Goal: Obtain resource: Obtain resource

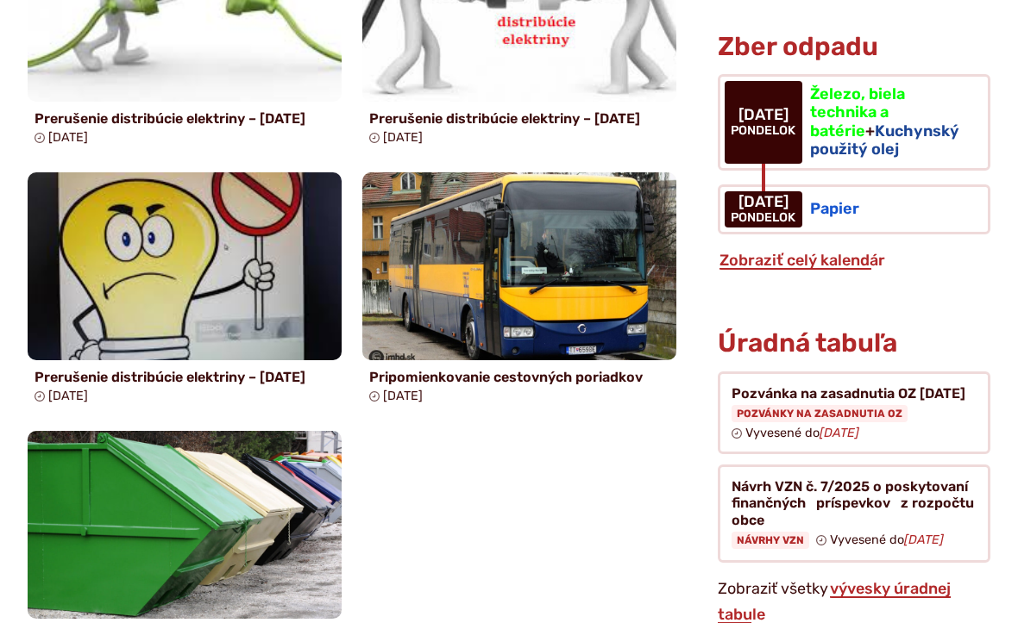
scroll to position [1602, 0]
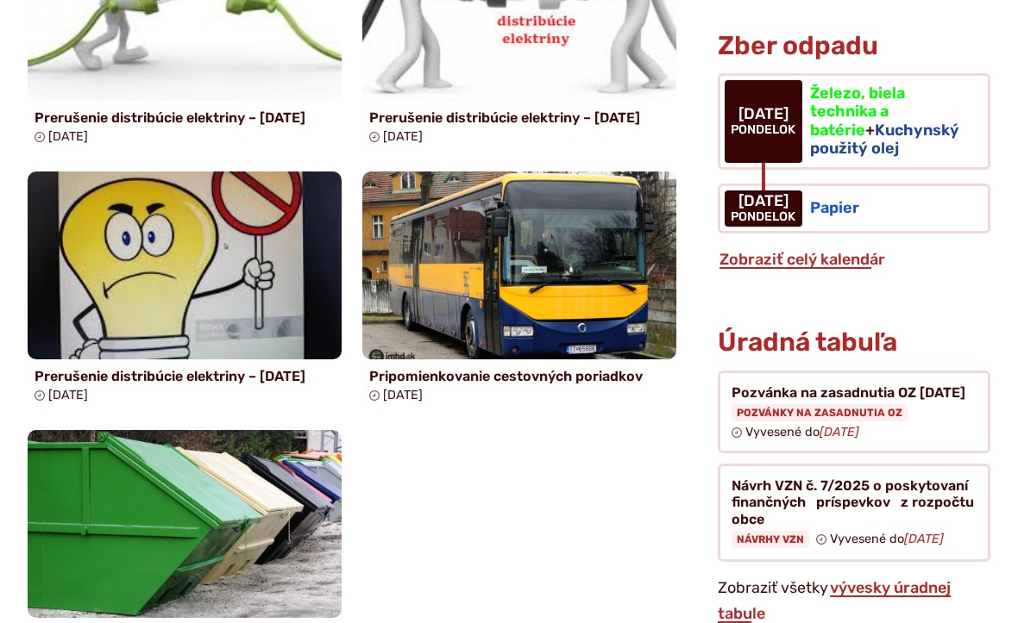
click at [803, 382] on figure at bounding box center [853, 414] width 272 height 84
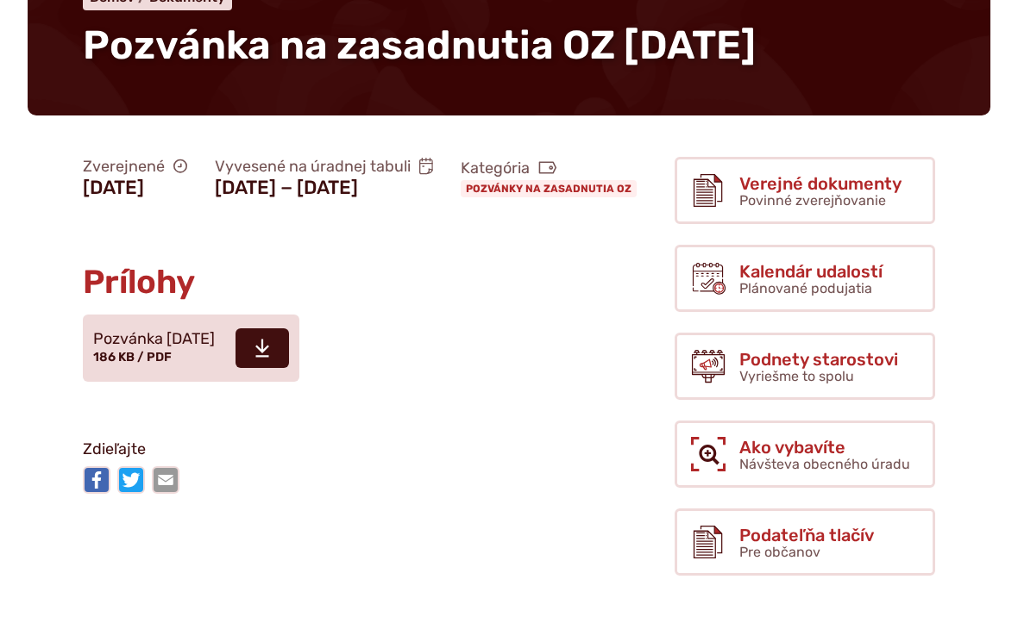
scroll to position [227, 0]
click at [289, 368] on span at bounding box center [261, 349] width 53 height 40
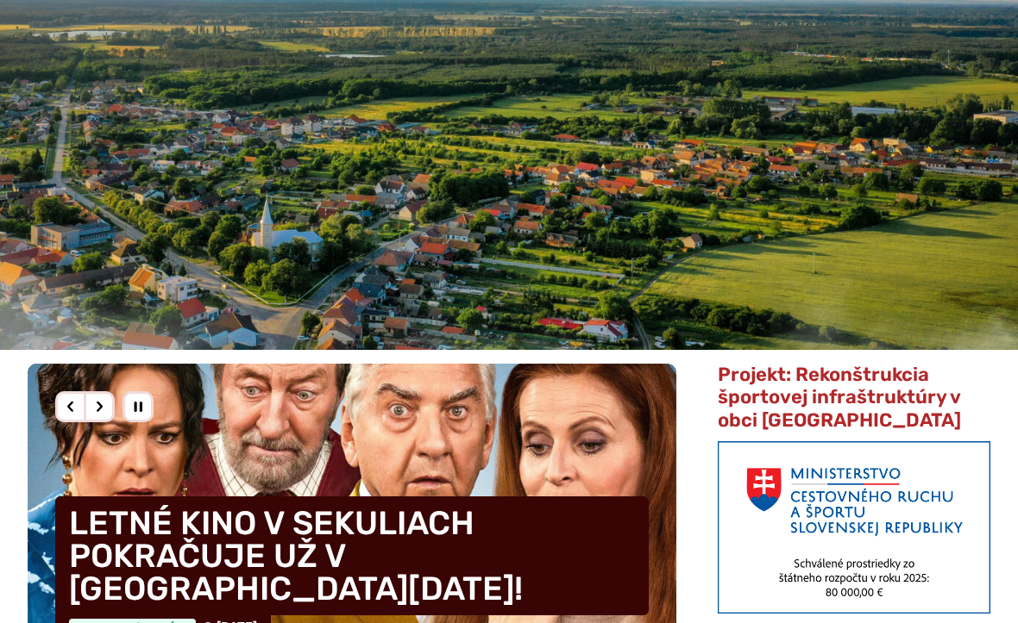
scroll to position [222, 0]
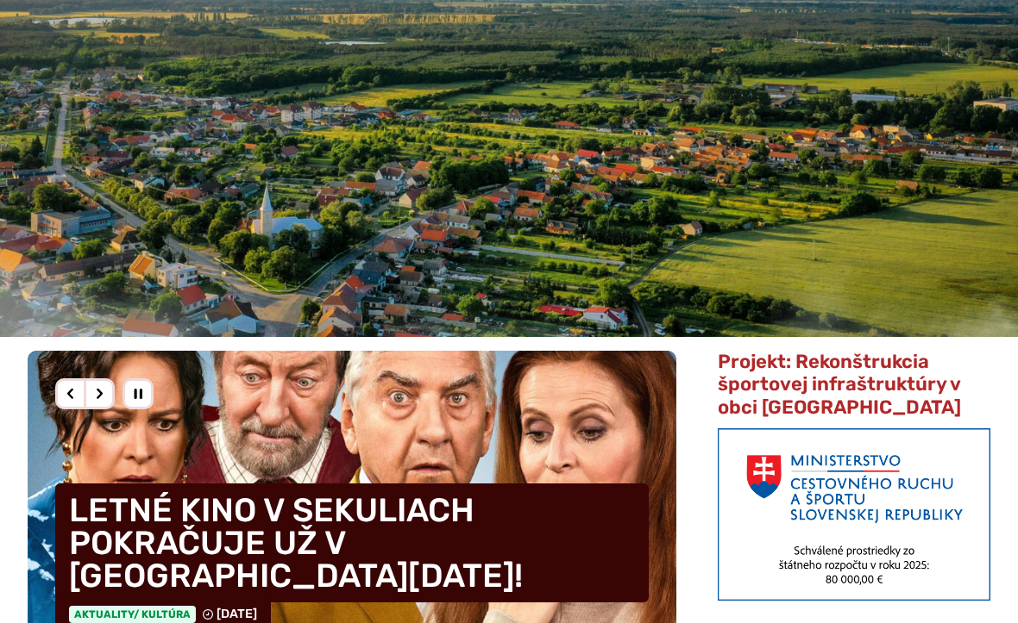
click at [830, 375] on span "Projekt: Rekonštrukcia športovej infraštruktúry v obci [GEOGRAPHIC_DATA]" at bounding box center [838, 384] width 243 height 69
click at [847, 384] on span "Projekt: Rekonštrukcia športovej infraštruktúry v obci [GEOGRAPHIC_DATA]" at bounding box center [838, 384] width 243 height 69
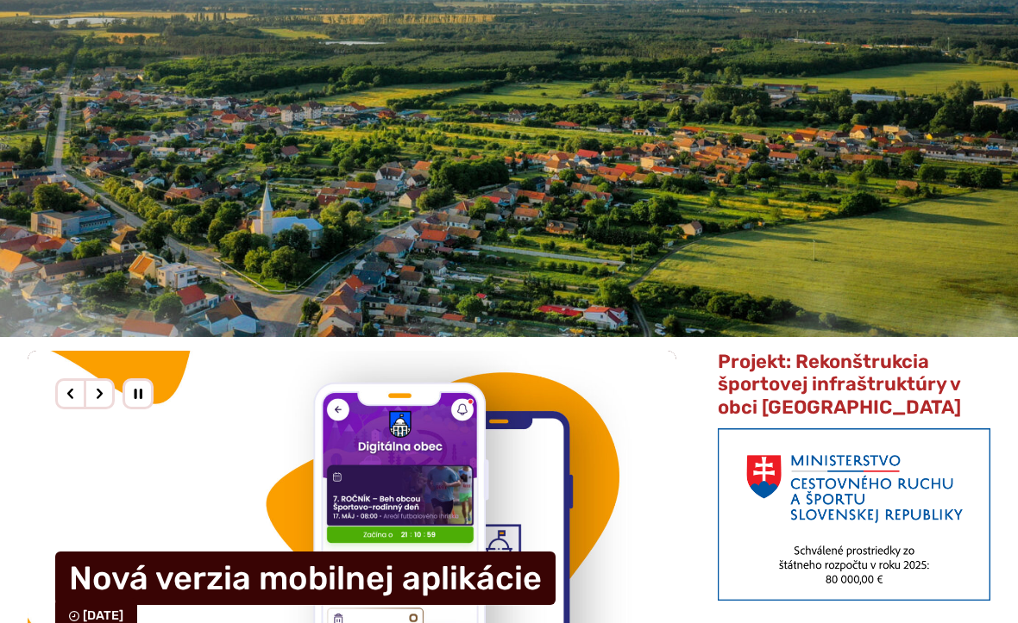
click at [813, 385] on span "Projekt: Rekonštrukcia športovej infraštruktúry v obci [GEOGRAPHIC_DATA]" at bounding box center [838, 384] width 243 height 69
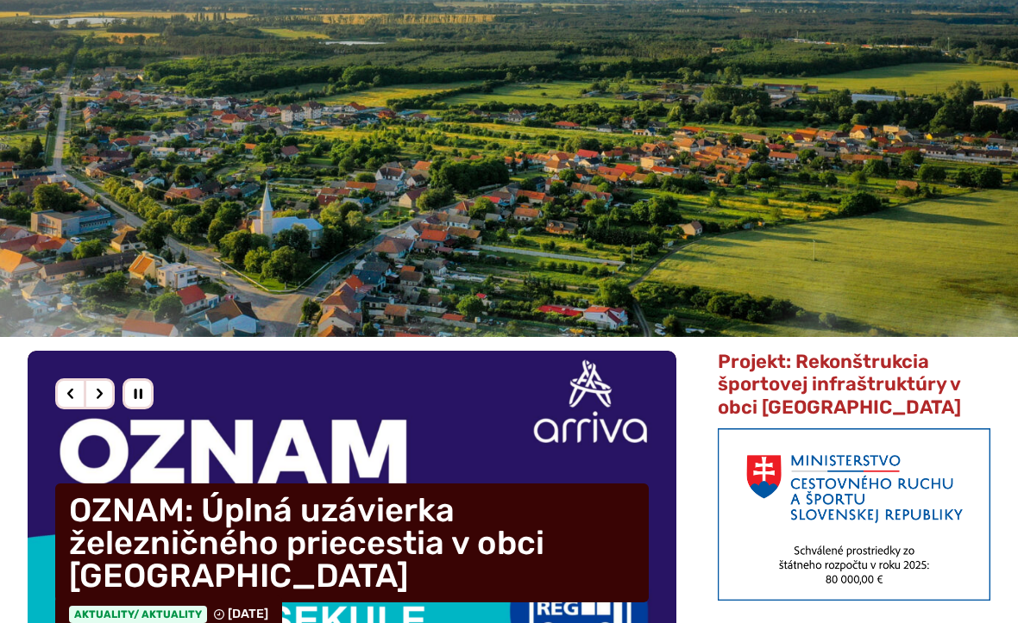
click at [843, 385] on span "Projekt: Rekonštrukcia športovej infraštruktúry v obci [GEOGRAPHIC_DATA]" at bounding box center [838, 384] width 243 height 69
click at [842, 388] on span "Projekt: Rekonštrukcia športovej infraštruktúry v obci [GEOGRAPHIC_DATA]" at bounding box center [838, 384] width 243 height 69
click at [830, 390] on span "Projekt: Rekonštrukcia športovej infraštruktúry v obci [GEOGRAPHIC_DATA]" at bounding box center [838, 384] width 243 height 69
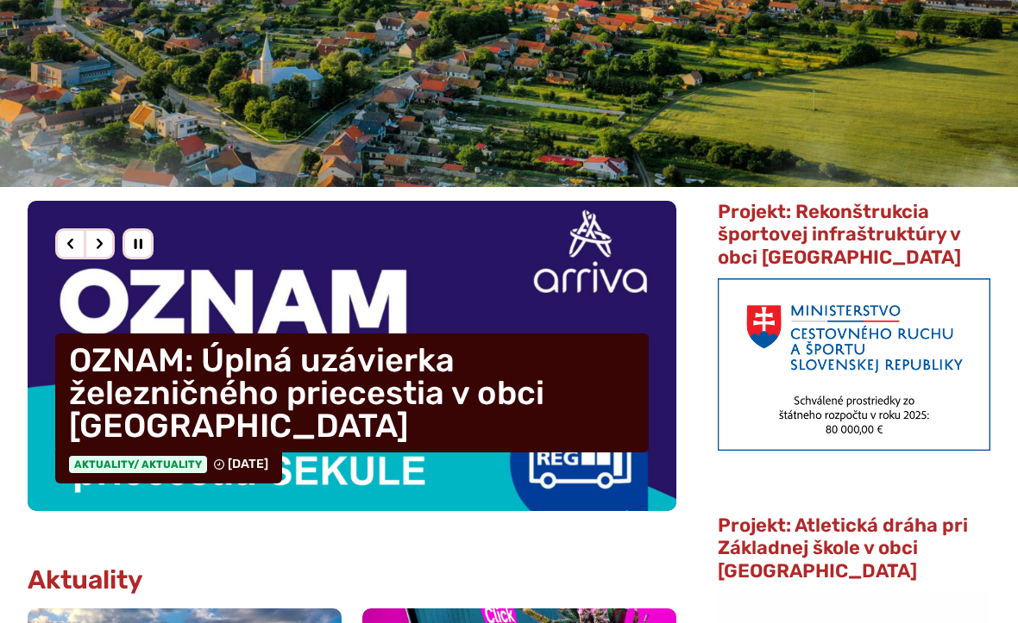
scroll to position [418, 0]
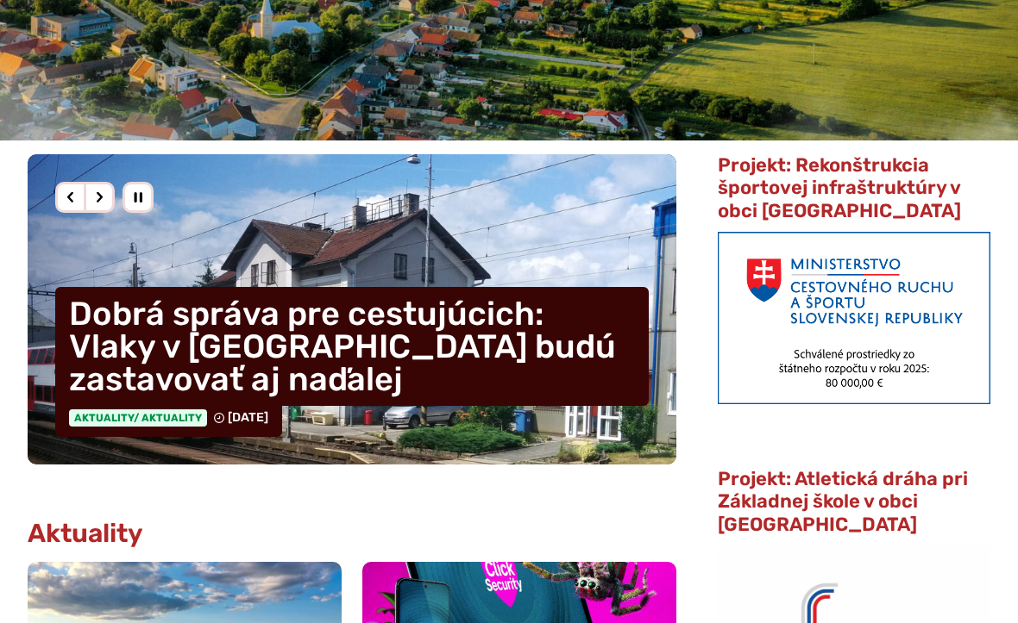
click at [869, 320] on img at bounding box center [853, 318] width 272 height 172
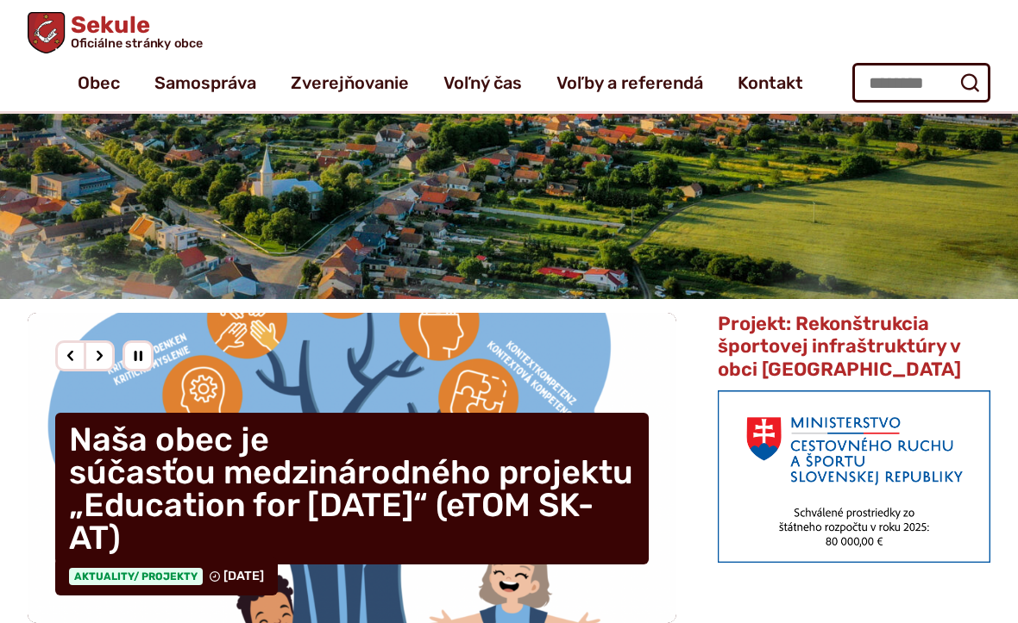
scroll to position [210, 0]
